Goal: Task Accomplishment & Management: Complete application form

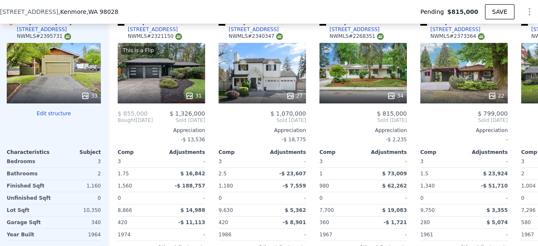
scroll to position [1006, 0]
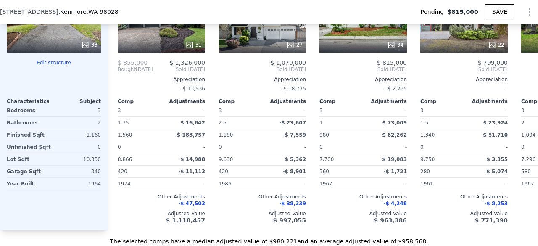
click at [50, 66] on button "Edit structure" at bounding box center [54, 62] width 94 height 7
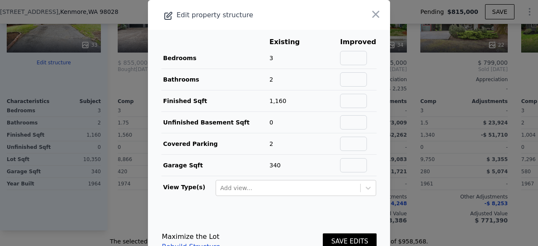
scroll to position [24, 0]
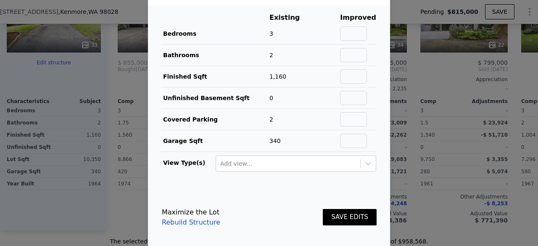
click at [172, 220] on link "Rebuild Structure" at bounding box center [191, 222] width 58 height 10
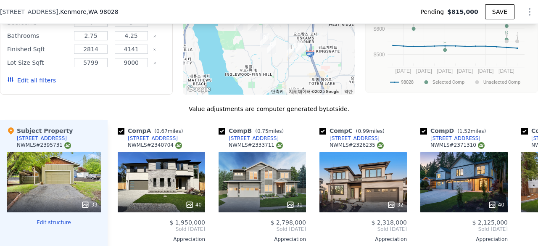
scroll to position [880, 0]
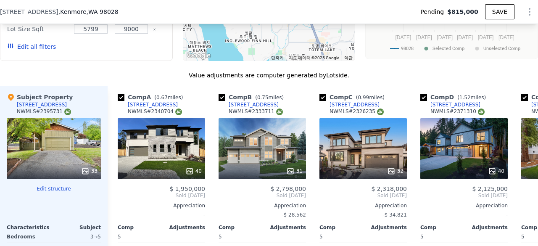
click at [62, 192] on button "Edit structure" at bounding box center [54, 188] width 94 height 7
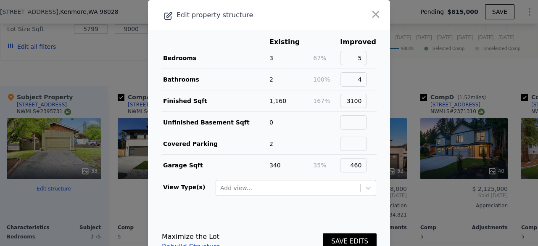
scroll to position [24, 0]
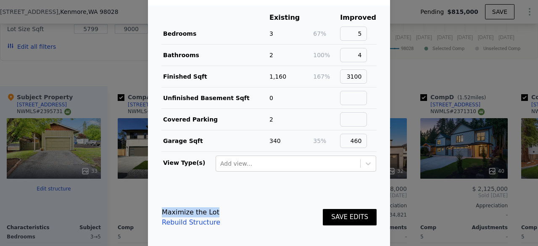
drag, startPoint x: 161, startPoint y: 210, endPoint x: 218, endPoint y: 207, distance: 56.5
click at [218, 207] on div "Maximize the Lot Rebuild Structure SAVE EDITS" at bounding box center [269, 217] width 215 height 37
click at [228, 205] on div "Maximize the Lot Rebuild Structure SAVE EDITS" at bounding box center [269, 217] width 215 height 37
drag, startPoint x: 354, startPoint y: 34, endPoint x: 363, endPoint y: 30, distance: 10.4
click at [363, 30] on td "5" at bounding box center [358, 33] width 37 height 21
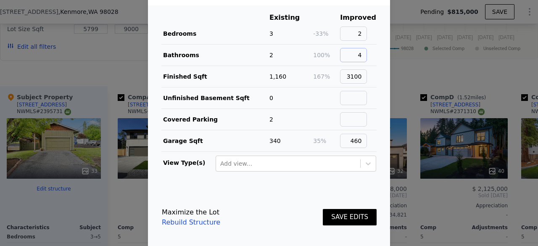
drag, startPoint x: 355, startPoint y: 52, endPoint x: 366, endPoint y: 52, distance: 10.9
click at [366, 52] on td "4" at bounding box center [358, 55] width 37 height 21
click at [357, 32] on input "2" at bounding box center [353, 33] width 27 height 14
type input "3"
drag, startPoint x: 354, startPoint y: 50, endPoint x: 363, endPoint y: 53, distance: 8.8
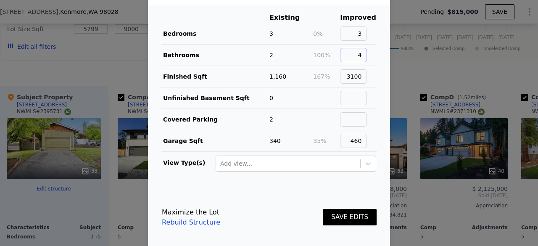
click at [363, 53] on input "4" at bounding box center [353, 55] width 27 height 14
type input "2"
drag, startPoint x: 345, startPoint y: 76, endPoint x: 369, endPoint y: 74, distance: 24.4
click at [369, 74] on main "Existing Improved Bedrooms 3 0% 3 Bathrooms 2 0% 2 Finished Sqft 1,160 167% 310…" at bounding box center [269, 95] width 242 height 180
type input "1500"
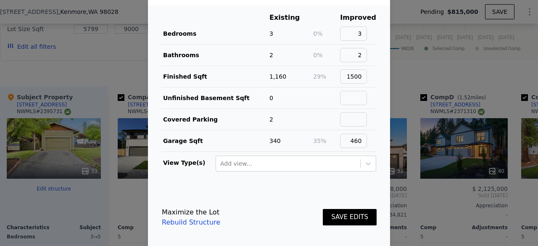
click at [369, 76] on main "Existing Improved Bedrooms 3 0% 3 Bathrooms 2 0% 2 Finished Sqft 1,160 29% 1500…" at bounding box center [269, 95] width 242 height 180
drag, startPoint x: 348, startPoint y: 140, endPoint x: 372, endPoint y: 143, distance: 24.2
click at [372, 143] on main "Existing Improved Bedrooms 3 0% 3 Bathrooms 2 0% 2 Finished Sqft 1,160 29% 1500…" at bounding box center [269, 95] width 242 height 180
type input "0"
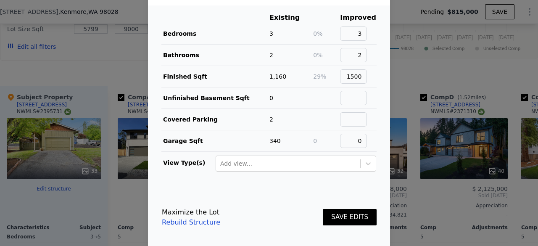
scroll to position [0, 0]
click at [370, 132] on main "Existing Improved Bedrooms 3 0% 3 Bathrooms 2 0% 2 Finished Sqft 1,160 29% 1500…" at bounding box center [269, 95] width 242 height 180
click at [193, 221] on link "Rebuild Structure" at bounding box center [191, 222] width 58 height 10
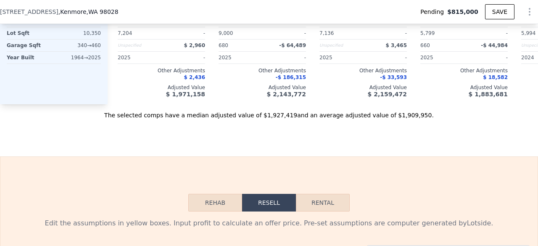
scroll to position [1006, 0]
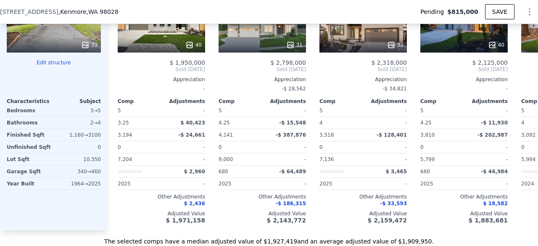
click at [57, 62] on div "Subject Property 8824 NE 152nd St NWMLS # 2395731 33 Edit structure Characteris…" at bounding box center [54, 95] width 108 height 270
click at [57, 66] on button "Edit structure" at bounding box center [54, 62] width 94 height 7
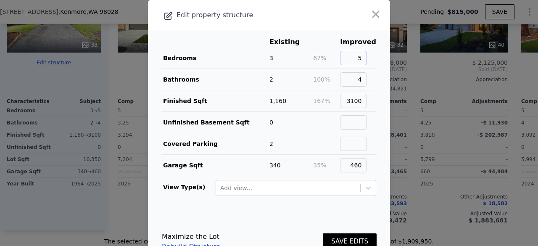
scroll to position [0, 0]
drag, startPoint x: 349, startPoint y: 58, endPoint x: 361, endPoint y: 62, distance: 12.7
click at [361, 62] on input "5" at bounding box center [353, 58] width 27 height 14
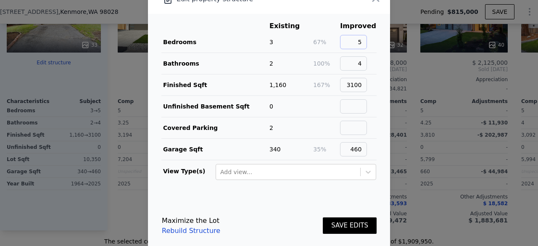
scroll to position [24, 0]
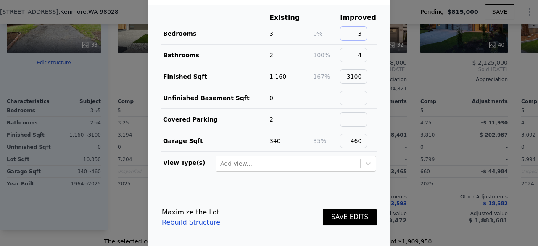
type input "3"
drag, startPoint x: 353, startPoint y: 49, endPoint x: 357, endPoint y: 52, distance: 4.5
click at [357, 52] on input "4" at bounding box center [353, 55] width 27 height 14
type input "2"
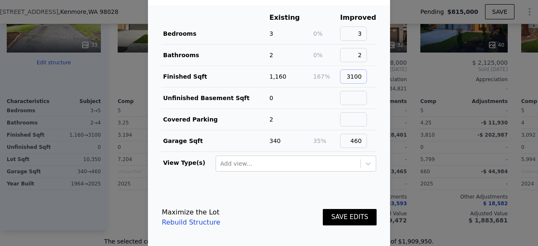
drag, startPoint x: 343, startPoint y: 74, endPoint x: 365, endPoint y: 75, distance: 22.8
click at [365, 75] on td "3100" at bounding box center [358, 76] width 37 height 21
type input "1500"
drag, startPoint x: 370, startPoint y: 94, endPoint x: 363, endPoint y: 112, distance: 19.6
click at [370, 95] on main "Existing Improved Bedrooms 3 0% 3 Bathrooms 2 0% 2 Finished Sqft 1,160 29% 1500…" at bounding box center [269, 95] width 242 height 180
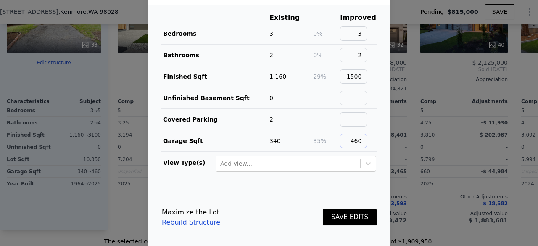
scroll to position [0, 0]
drag, startPoint x: 346, startPoint y: 142, endPoint x: 359, endPoint y: 141, distance: 13.5
click at [359, 141] on input "460" at bounding box center [353, 141] width 27 height 14
type input "0"
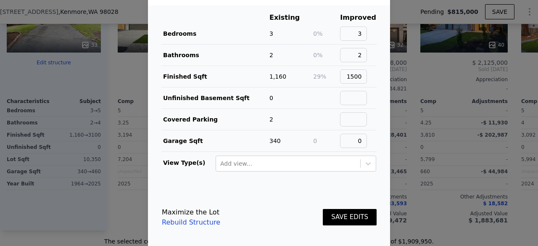
click at [320, 191] on footer "Maximize the Lot Rebuild Structure SAVE EDITS" at bounding box center [269, 217] width 242 height 64
click at [323, 217] on button "SAVE EDITS" at bounding box center [350, 217] width 54 height 16
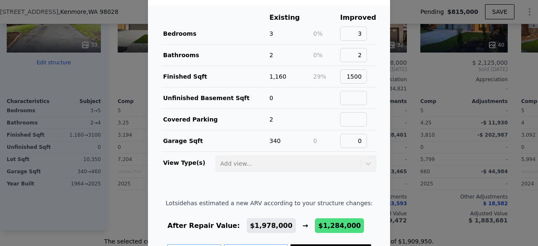
scroll to position [55, 0]
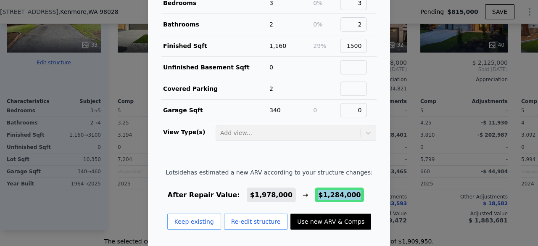
drag, startPoint x: 304, startPoint y: 194, endPoint x: 343, endPoint y: 190, distance: 38.5
click at [343, 190] on span "$1,284,000" at bounding box center [339, 195] width 49 height 15
click at [353, 176] on div "Lotside has estimated a new ARV according to your structure changes: After Repa…" at bounding box center [269, 202] width 207 height 68
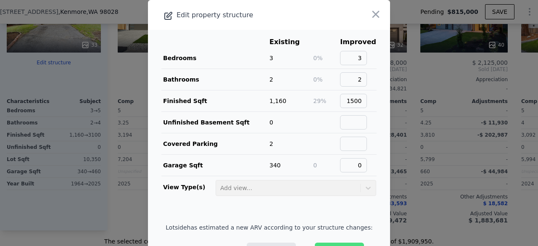
scroll to position [0, 0]
click at [370, 8] on icon "button" at bounding box center [376, 14] width 12 height 12
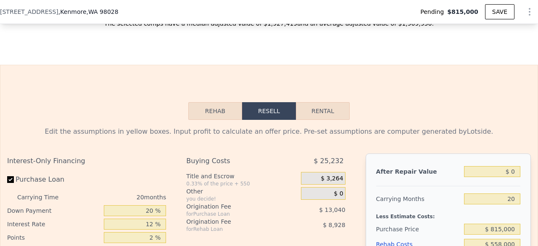
scroll to position [1300, 0]
